Goal: Find specific page/section: Find specific page/section

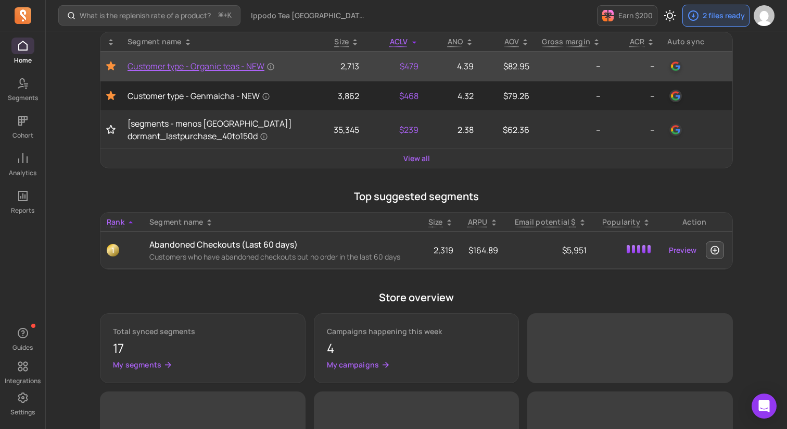
scroll to position [201, 0]
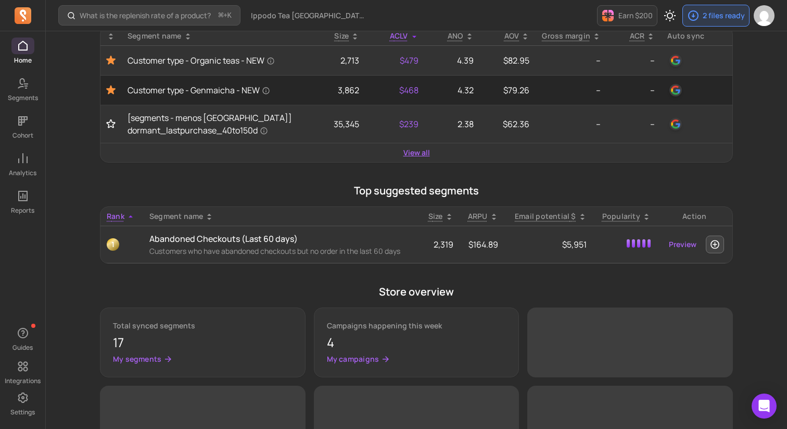
click at [415, 156] on link "View all" at bounding box center [417, 152] width 27 height 10
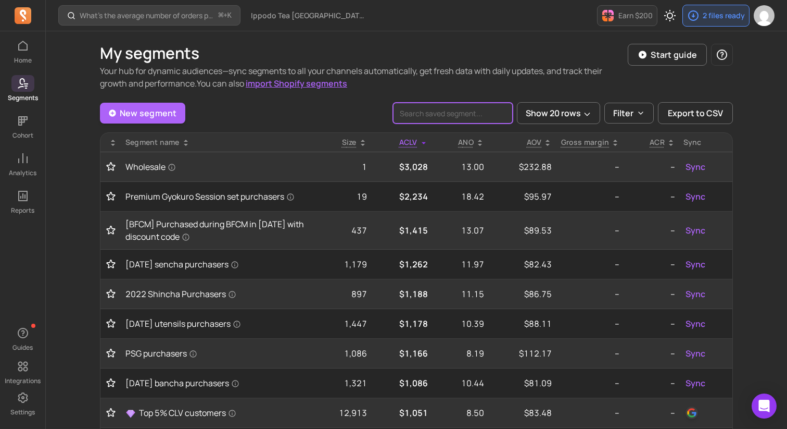
click at [470, 118] on input "search" at bounding box center [453, 113] width 120 height 21
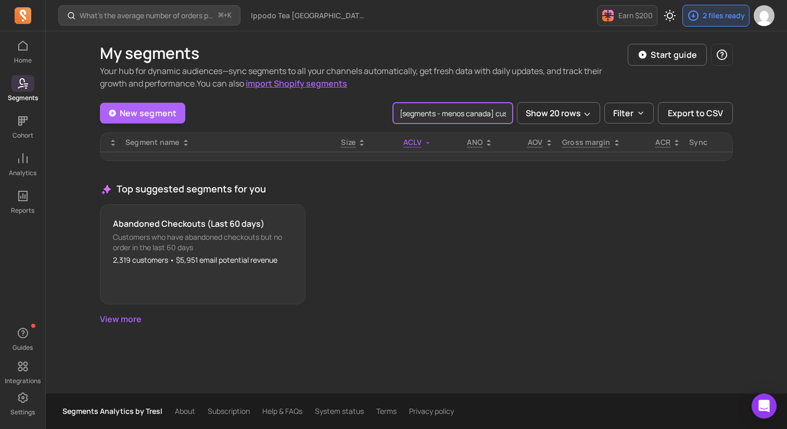
scroll to position [0, 70]
click at [483, 116] on input "[segments - menos canada] customer type - matcha" at bounding box center [453, 113] width 120 height 21
type input "[segments - menos canada] customer type - matcha"
click at [470, 111] on input "[segments - menos canada] customer type - matcha" at bounding box center [453, 113] width 120 height 21
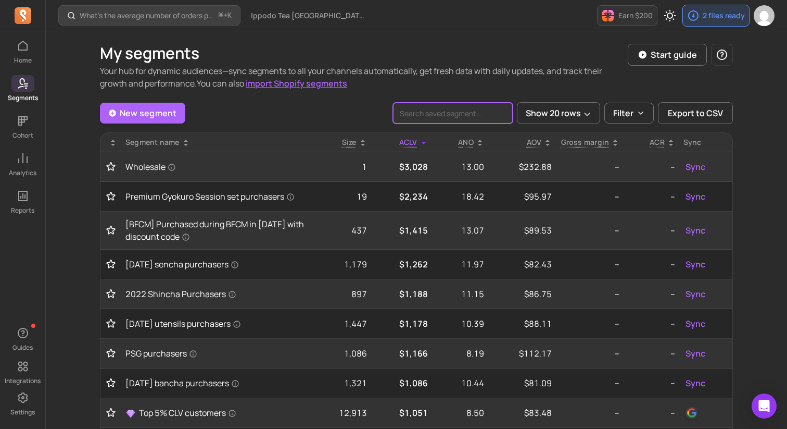
click at [451, 114] on input "search" at bounding box center [453, 113] width 120 height 21
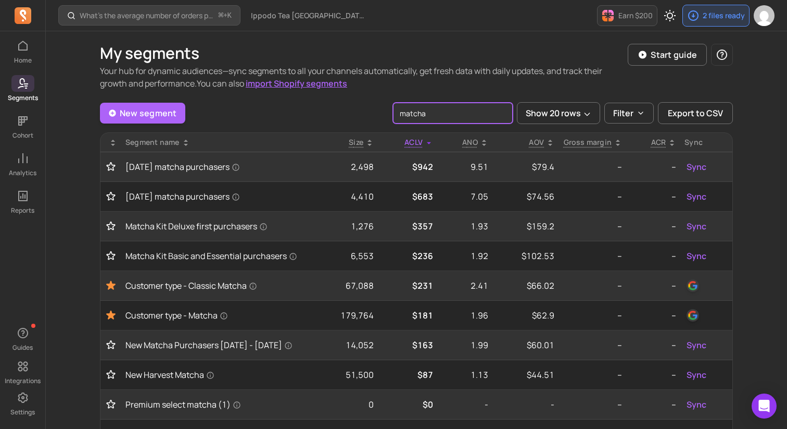
click at [420, 110] on input "matcha" at bounding box center [453, 113] width 120 height 21
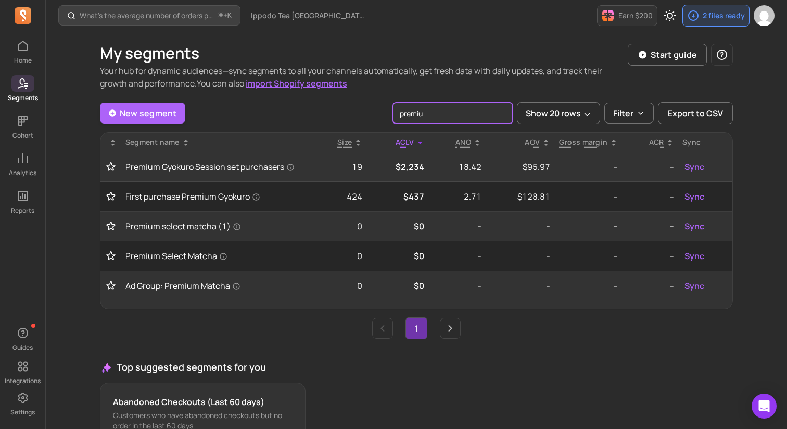
type input "premiu"
click at [415, 116] on input "premiu" at bounding box center [453, 113] width 120 height 21
